Goal: Task Accomplishment & Management: Manage account settings

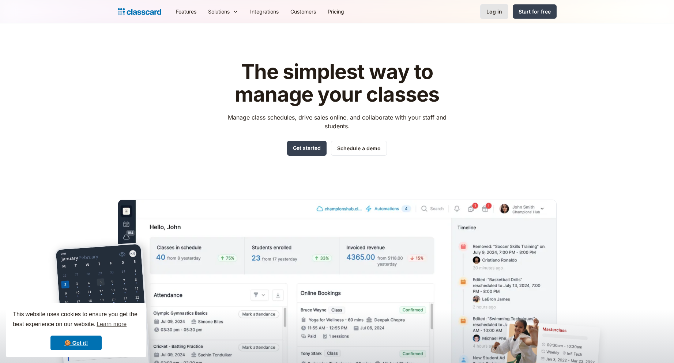
click at [500, 16] on link "Log in" at bounding box center [494, 11] width 28 height 15
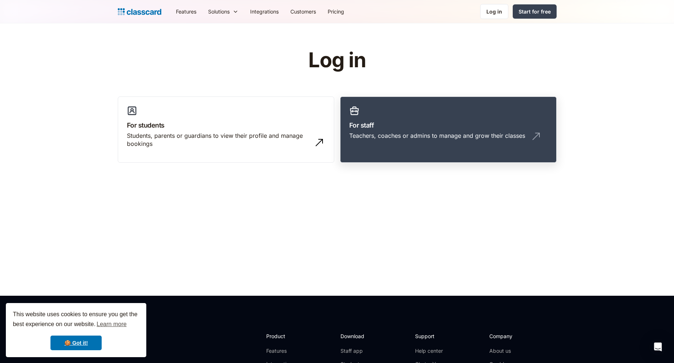
click at [414, 129] on h3 "For staff" at bounding box center [448, 125] width 198 height 10
